Goal: Task Accomplishment & Management: Use online tool/utility

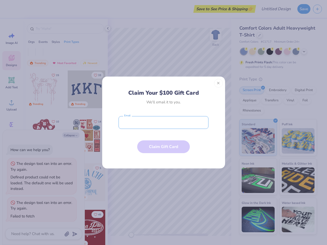
type textarea "x"
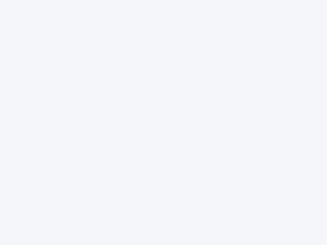
click at [163, 123] on div at bounding box center [163, 122] width 327 height 245
